Goal: Task Accomplishment & Management: Use online tool/utility

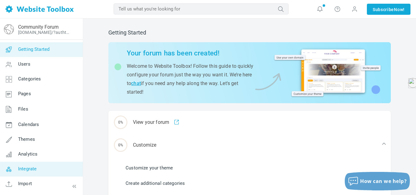
click at [38, 173] on link "Integrate" at bounding box center [41, 168] width 83 height 15
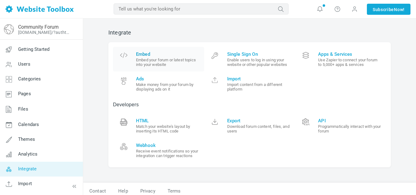
click at [152, 50] on link "Embed Embed your forum or latest topics into your website" at bounding box center [158, 59] width 91 height 25
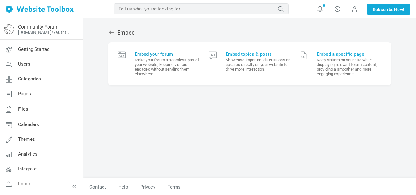
click at [139, 66] on small "Make your forum a seamless part of your website, keeping visitors engaged witho…" at bounding box center [167, 66] width 65 height 18
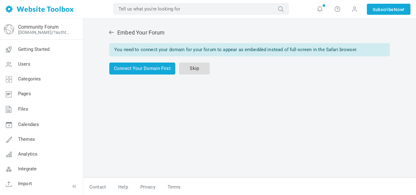
click at [186, 66] on link "Skip" at bounding box center [194, 68] width 31 height 12
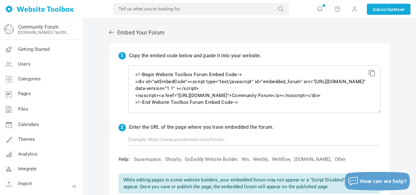
click at [373, 74] on icon at bounding box center [371, 72] width 4 height 4
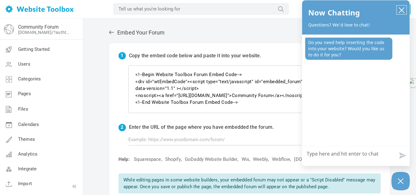
click at [403, 7] on icon "close chatbox" at bounding box center [402, 10] width 6 height 6
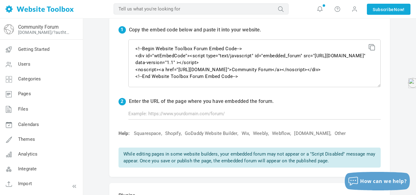
scroll to position [26, 0]
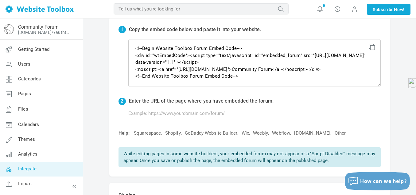
click at [56, 169] on link "Integrate" at bounding box center [41, 168] width 83 height 15
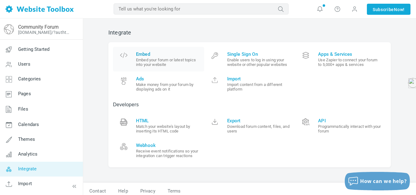
click at [187, 67] on link "Embed Embed your forum or latest topics into your website" at bounding box center [158, 59] width 91 height 25
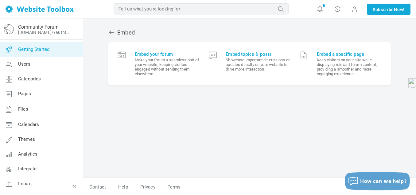
click at [61, 56] on link "Getting Started" at bounding box center [41, 49] width 83 height 15
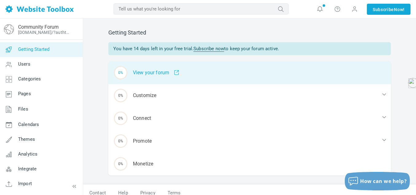
click at [126, 66] on span "0%" at bounding box center [121, 73] width 14 height 14
